Goal: Complete application form: Complete application form

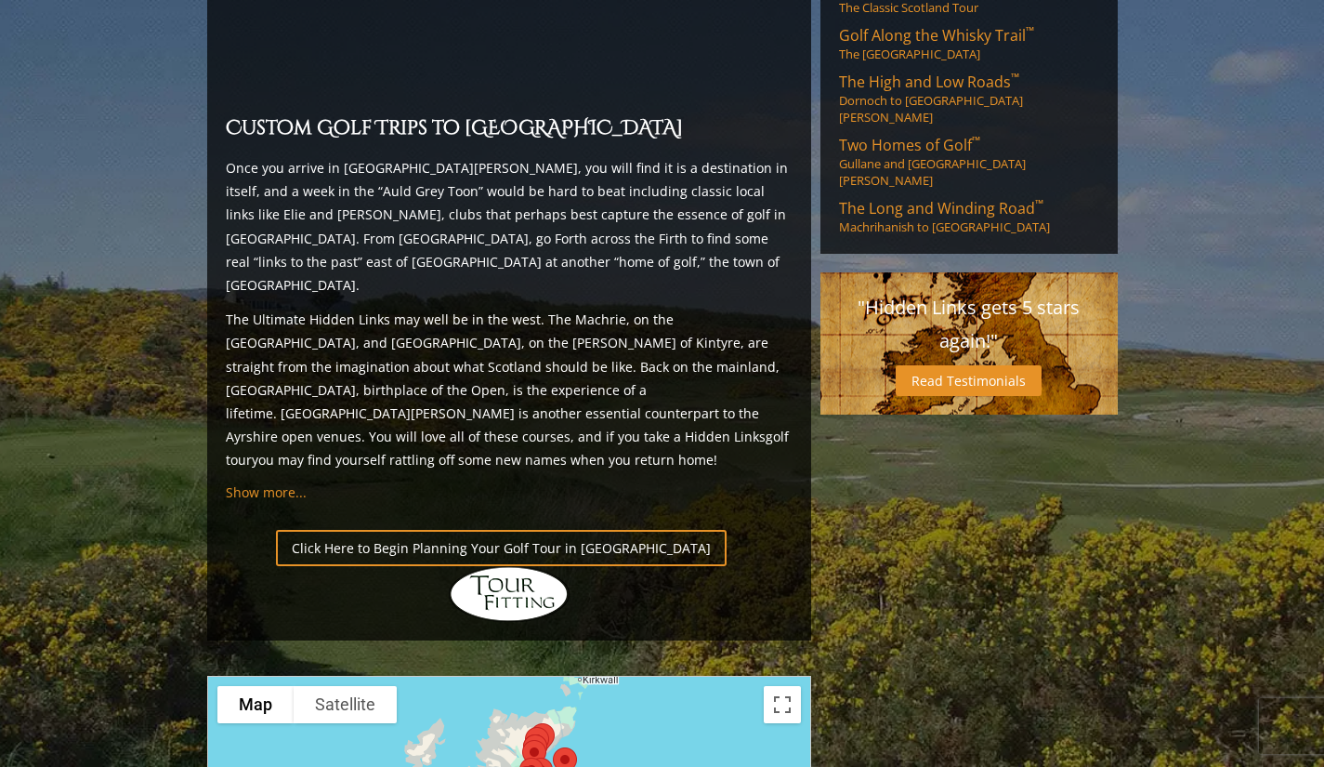
scroll to position [1637, 0]
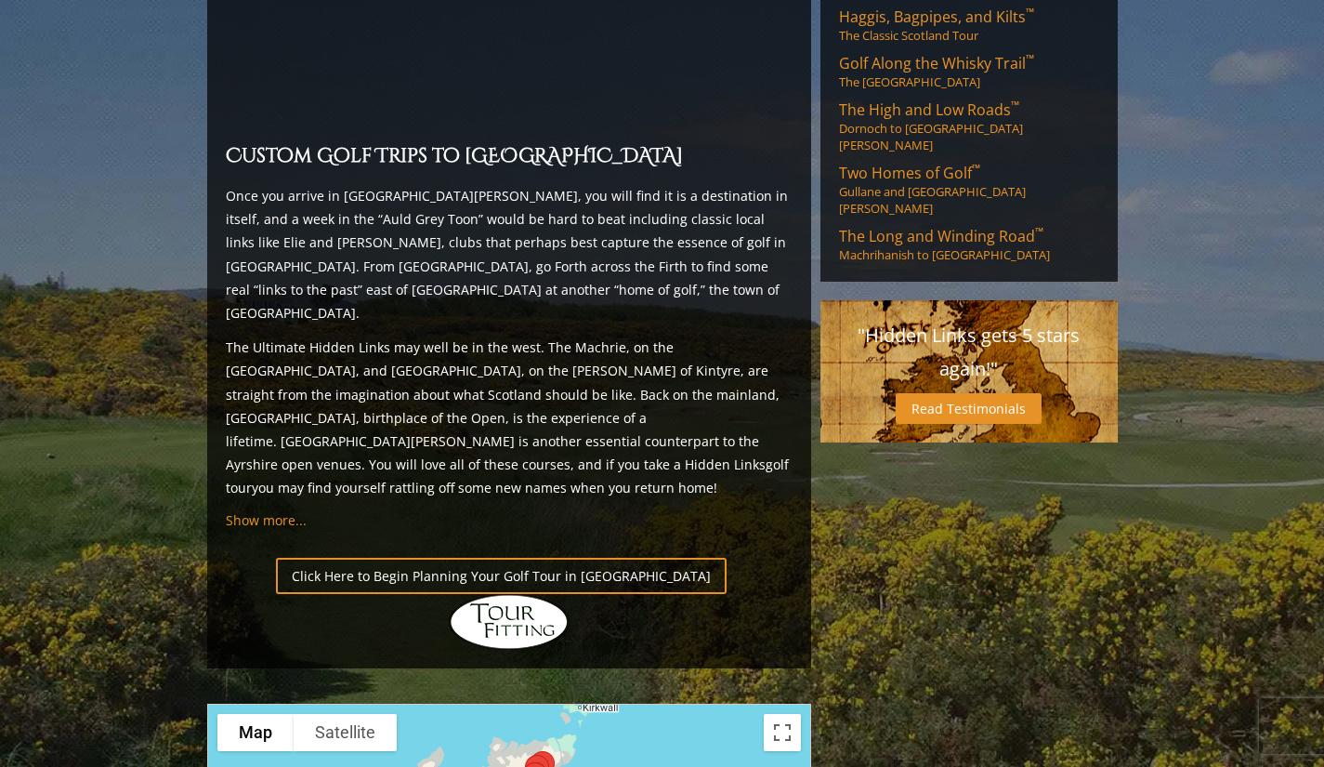
click at [496, 558] on link "Click Here to Begin Planning Your Golf Tour in [GEOGRAPHIC_DATA]" at bounding box center [501, 576] width 451 height 36
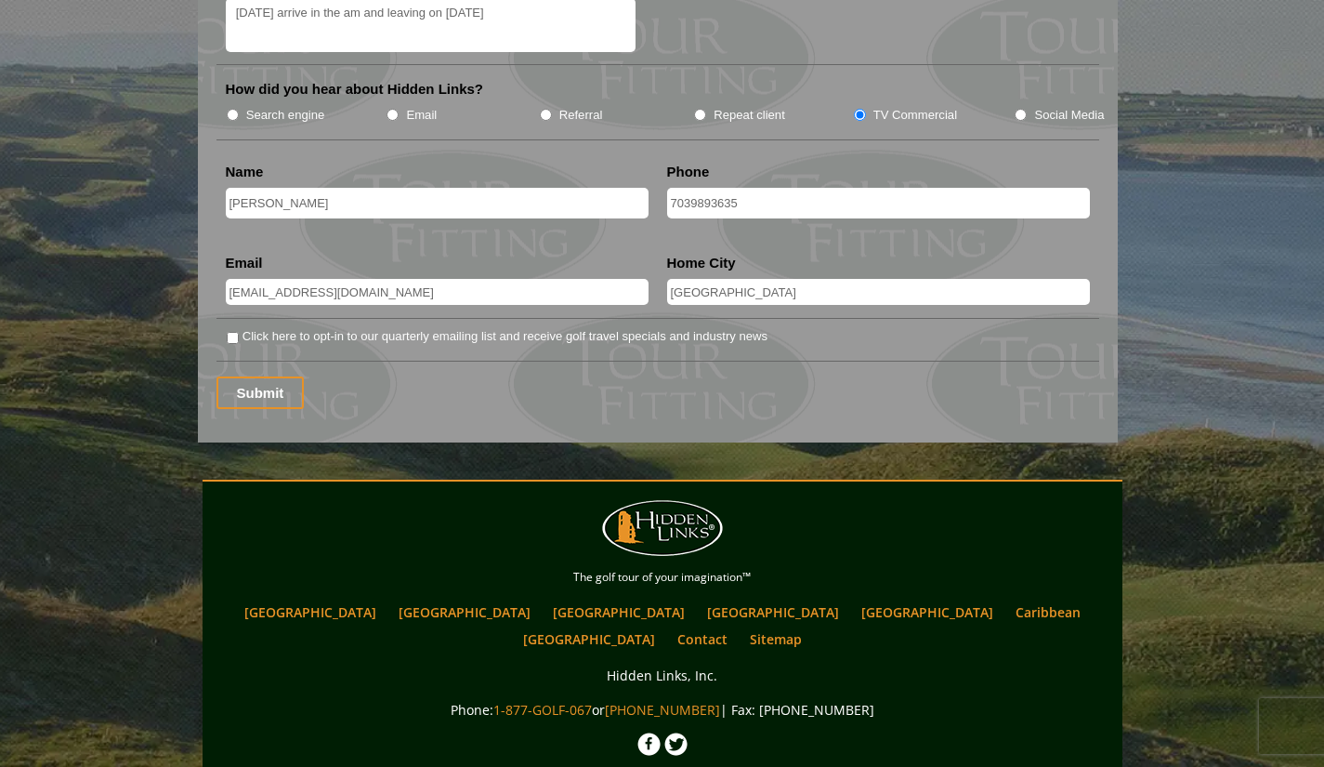
scroll to position [2401, 0]
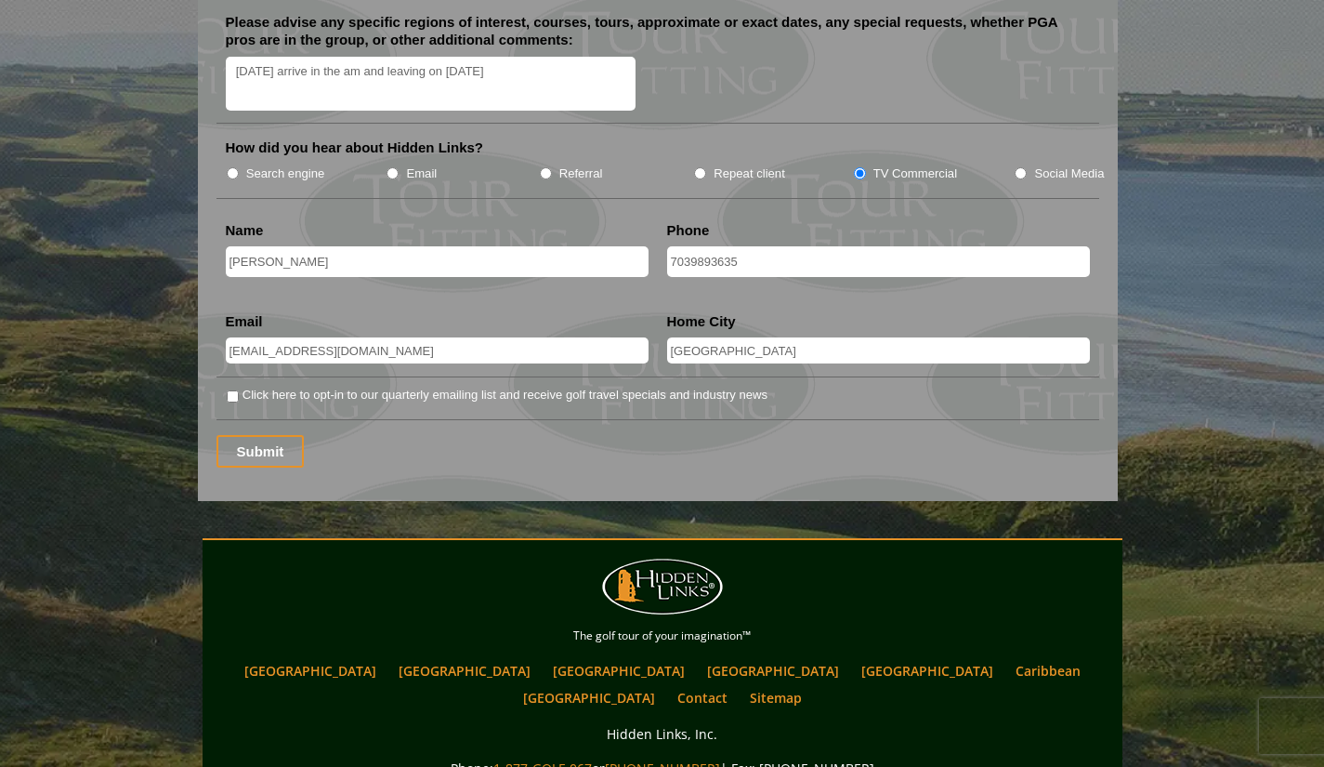
click at [257, 435] on input "Submit" at bounding box center [261, 451] width 88 height 33
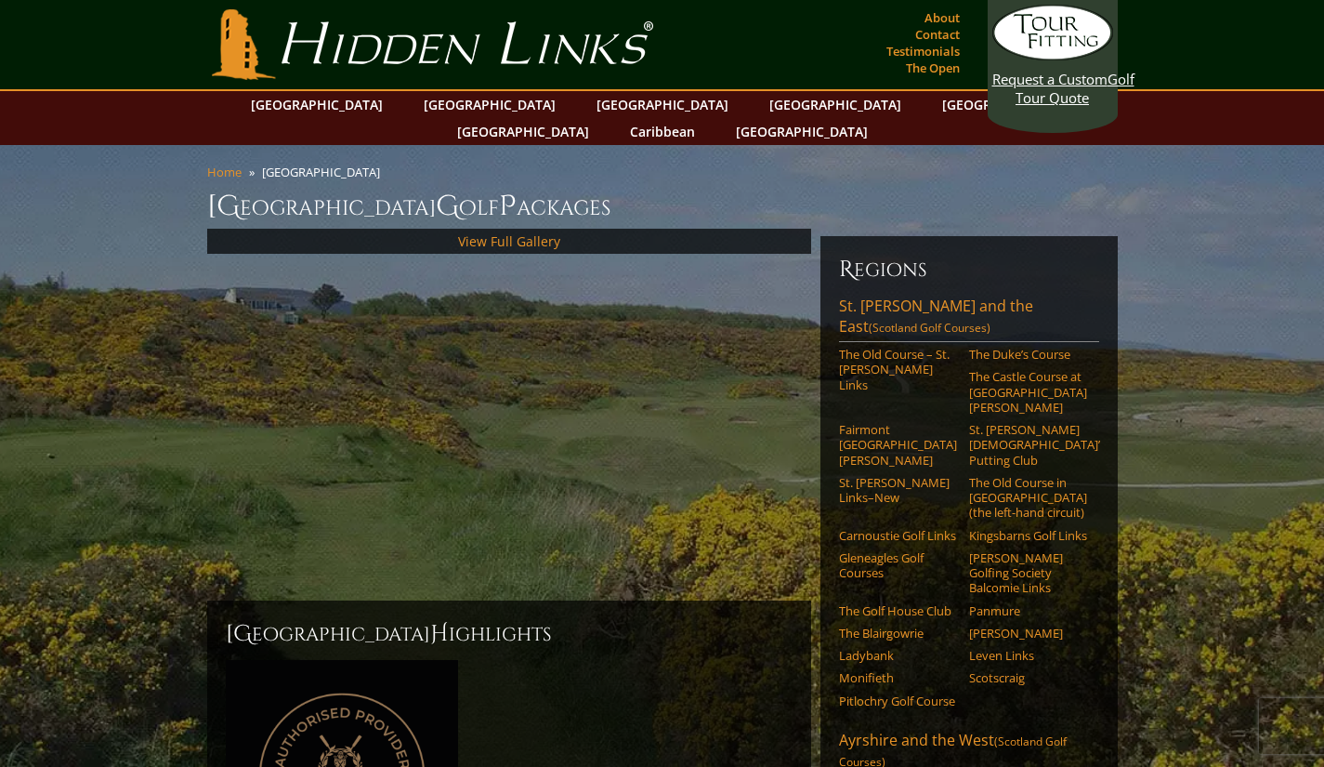
scroll to position [1637, 0]
